Goal: Task Accomplishment & Management: Use online tool/utility

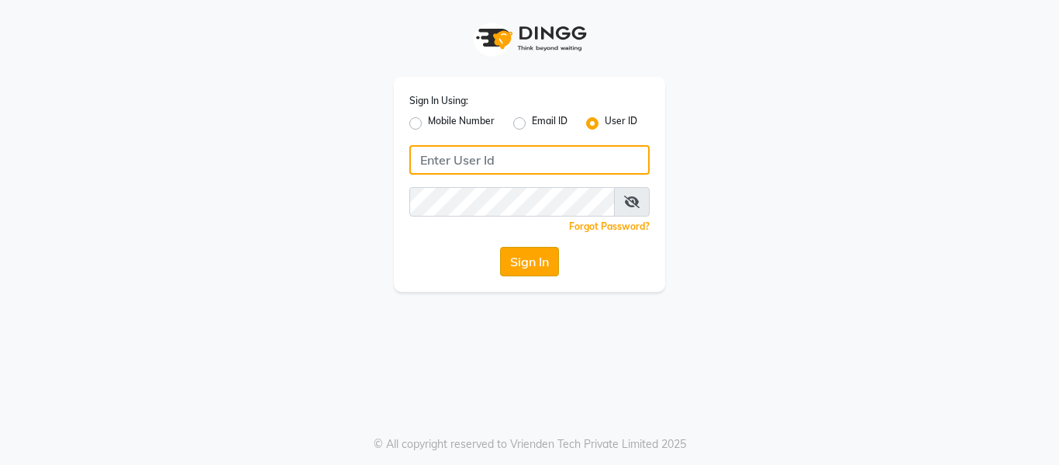
type input "opalsalon@123"
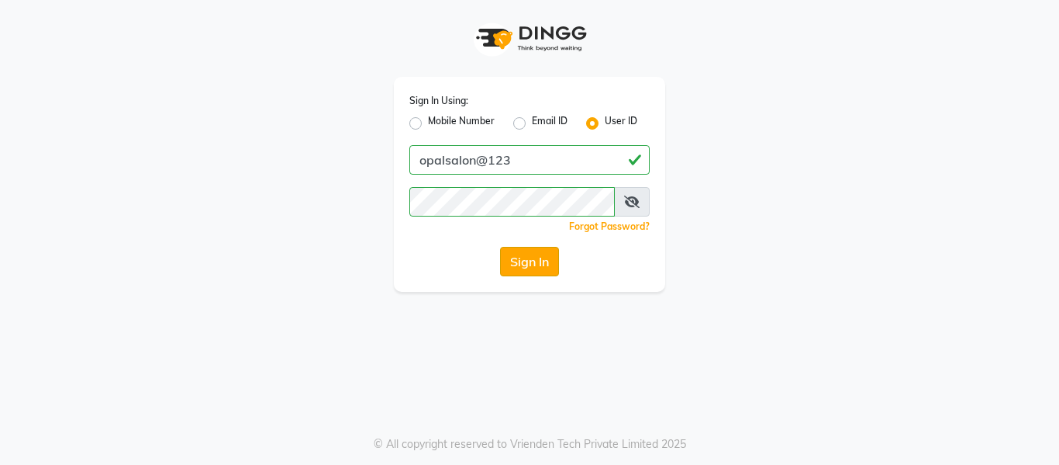
click at [530, 267] on button "Sign In" at bounding box center [529, 261] width 59 height 29
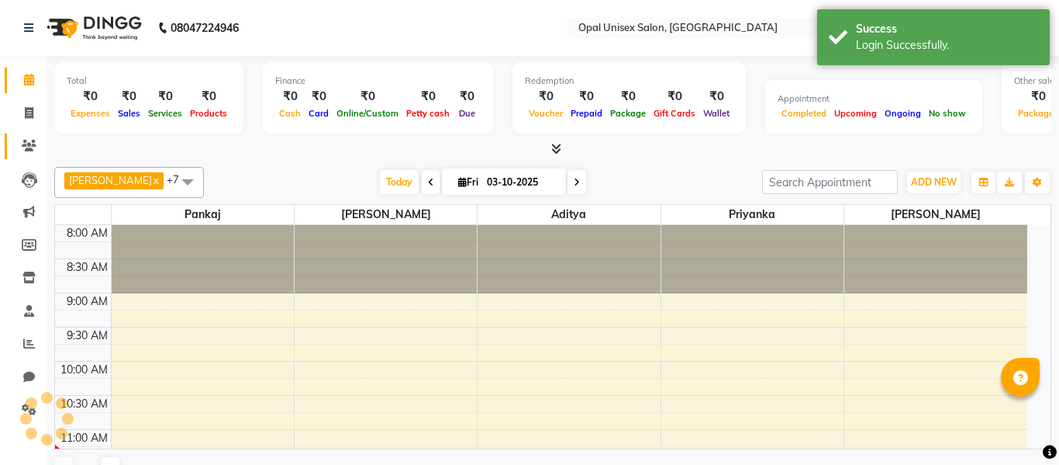
select select "en"
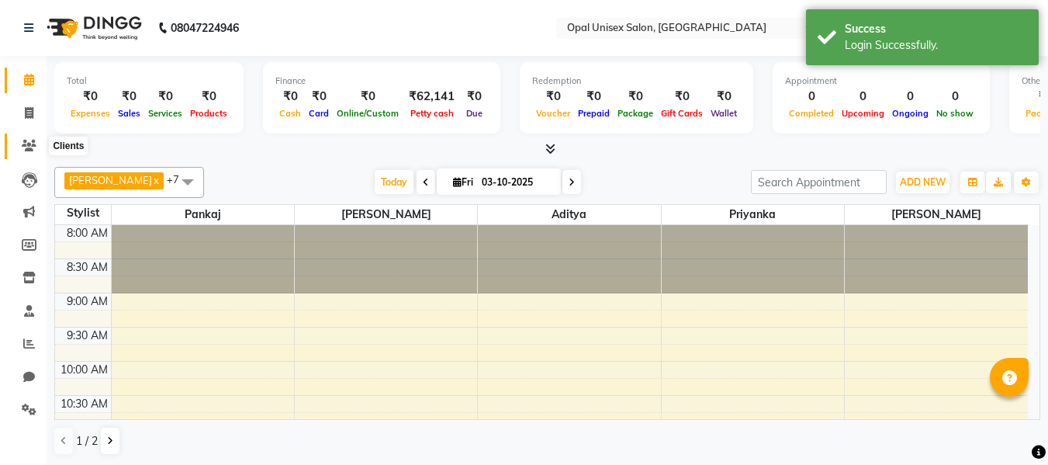
click at [33, 147] on icon at bounding box center [29, 146] width 15 height 12
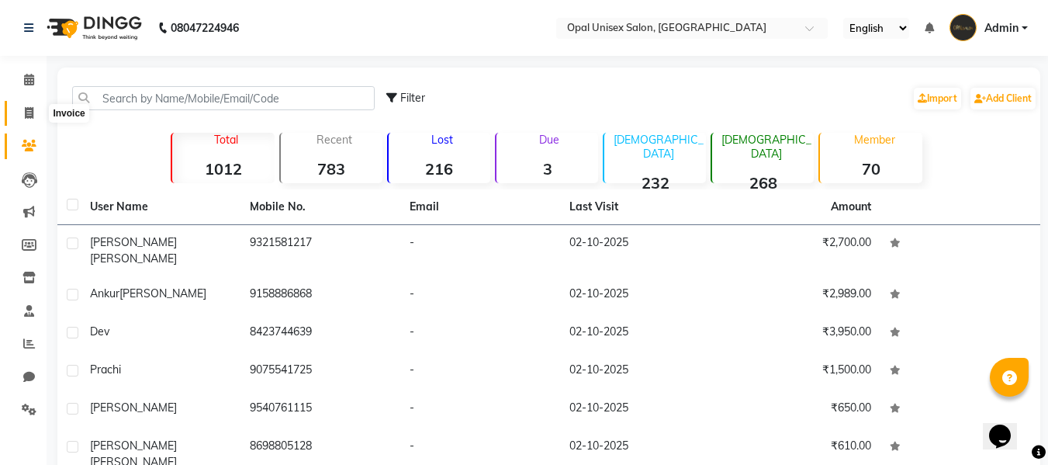
click at [25, 110] on icon at bounding box center [29, 113] width 9 height 12
select select "8653"
select select "service"
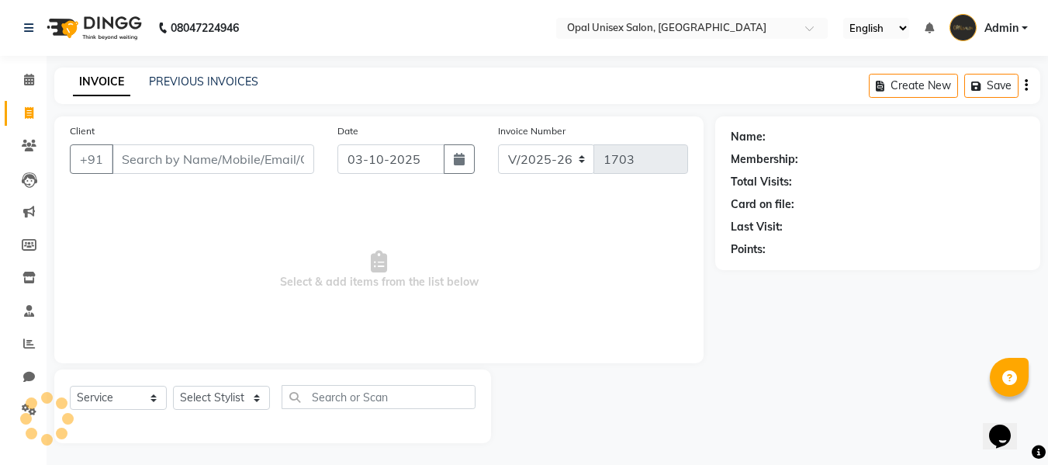
scroll to position [2, 0]
click at [461, 164] on button "button" at bounding box center [459, 157] width 31 height 29
select select "10"
select select "2025"
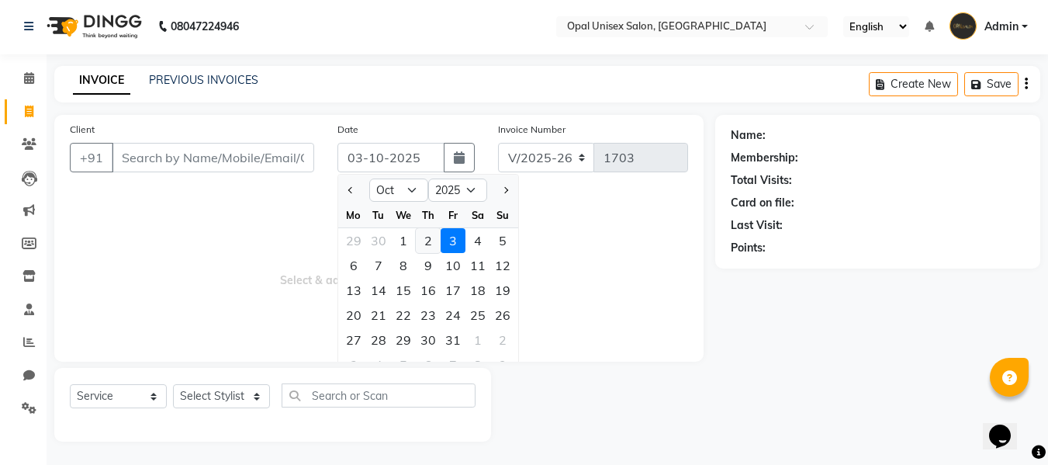
click at [433, 237] on div "2" at bounding box center [428, 240] width 25 height 25
type input "02-10-2025"
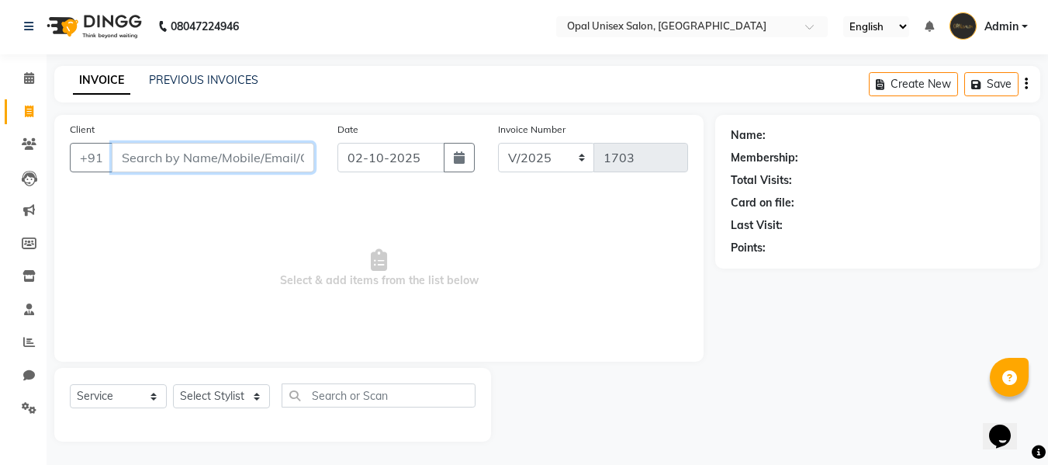
click at [282, 158] on input "Client" at bounding box center [213, 157] width 202 height 29
